Goal: Information Seeking & Learning: Learn about a topic

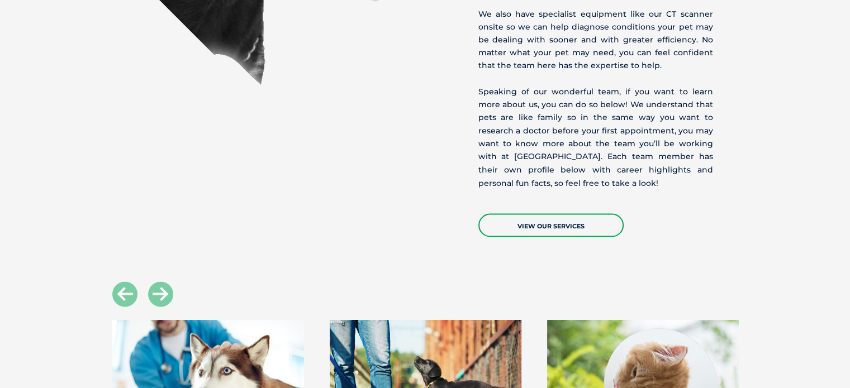
scroll to position [2179, 0]
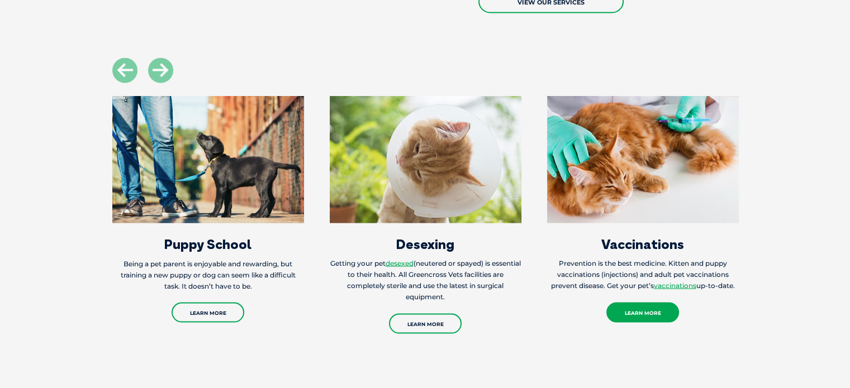
click at [641, 303] on link "Learn More" at bounding box center [642, 313] width 73 height 20
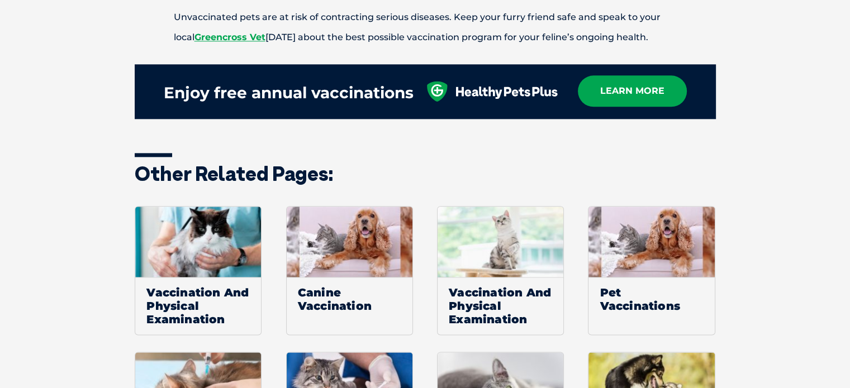
scroll to position [1341, 0]
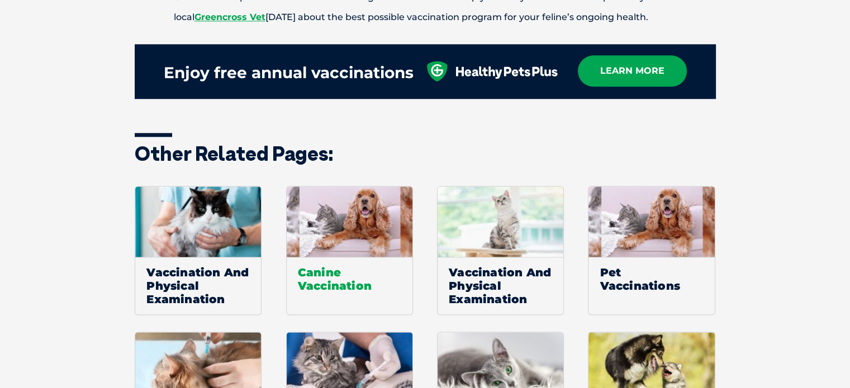
click at [341, 262] on span "Canine Vaccination" at bounding box center [350, 279] width 126 height 44
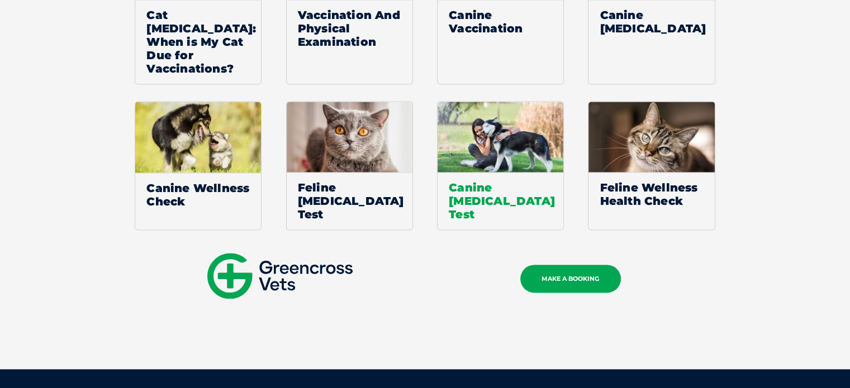
scroll to position [1732, 0]
